Goal: Transaction & Acquisition: Download file/media

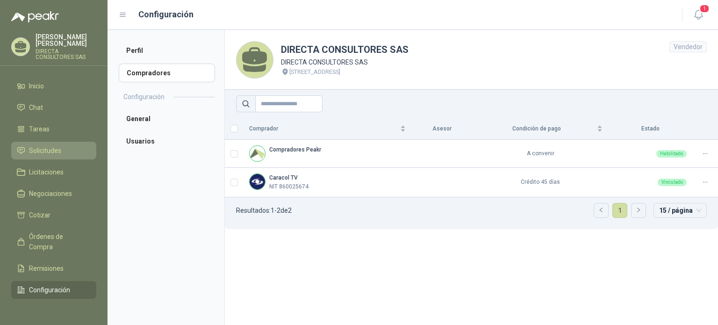
click at [47, 145] on span "Solicitudes" at bounding box center [45, 150] width 32 height 10
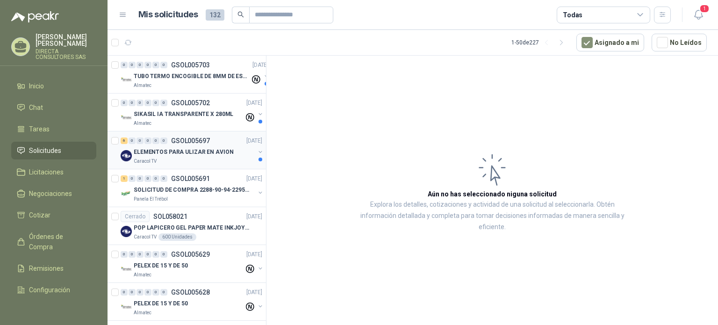
click at [189, 152] on p "ELEMENTOS PARA ULIZAR EN AVION" at bounding box center [184, 152] width 100 height 9
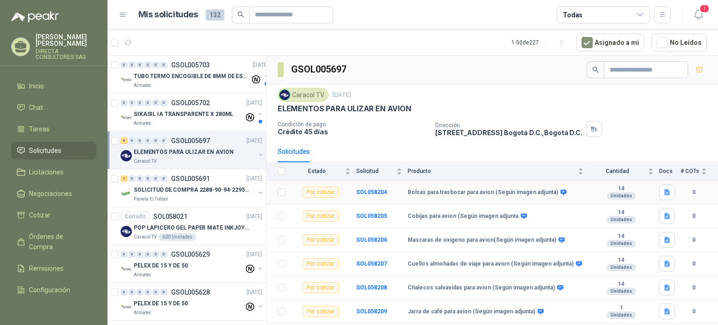
click at [619, 194] on div "Unidades" at bounding box center [621, 195] width 29 height 7
click at [374, 192] on b "SOL058204" at bounding box center [371, 192] width 31 height 7
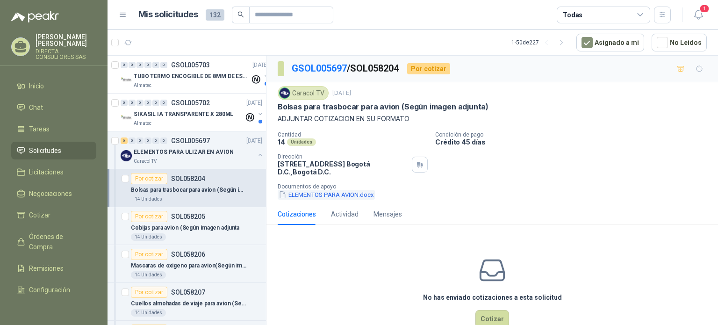
click at [311, 196] on button "ELEMENTOS PARA AVION.docx" at bounding box center [326, 195] width 97 height 10
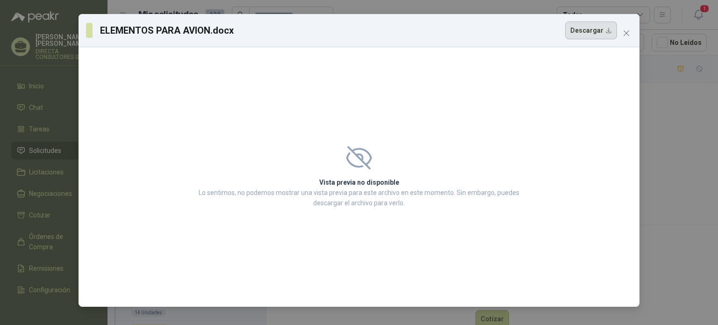
click at [598, 29] on button "Descargar" at bounding box center [591, 31] width 52 height 18
click at [623, 35] on icon "close" at bounding box center [626, 32] width 7 height 7
